Goal: Book appointment/travel/reservation: Book appointment/travel/reservation

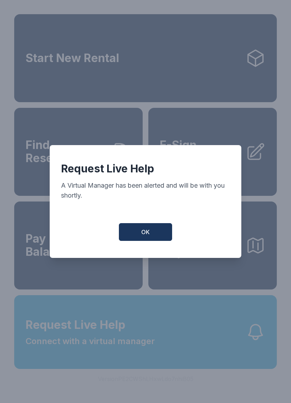
click at [150, 240] on button "OK" at bounding box center [145, 232] width 53 height 18
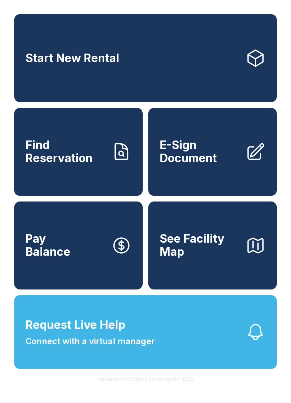
click at [106, 65] on span "Start New Rental" at bounding box center [73, 58] width 94 height 13
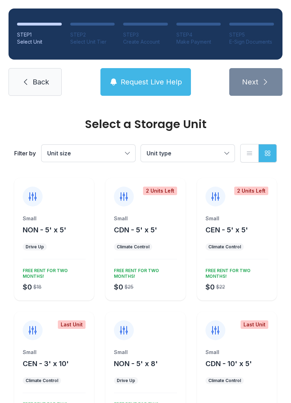
click at [258, 218] on div "Small" at bounding box center [236, 218] width 63 height 7
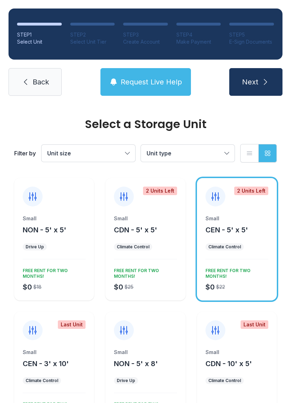
click at [263, 79] on icon "submit" at bounding box center [265, 82] width 9 height 9
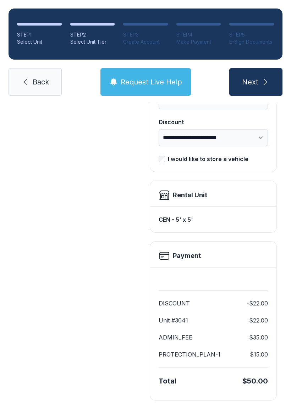
scroll to position [135, 0]
click at [264, 141] on select "**********" at bounding box center [213, 137] width 109 height 17
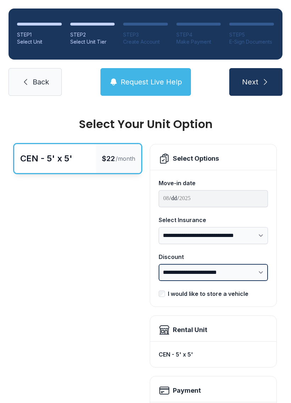
scroll to position [0, 0]
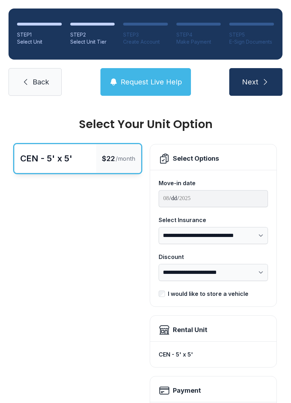
click at [45, 81] on span "Back" at bounding box center [41, 82] width 16 height 10
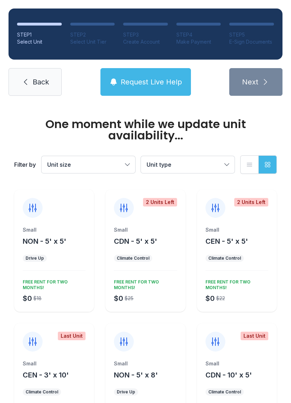
click at [36, 83] on span "Back" at bounding box center [41, 82] width 16 height 10
